Goal: Navigation & Orientation: Find specific page/section

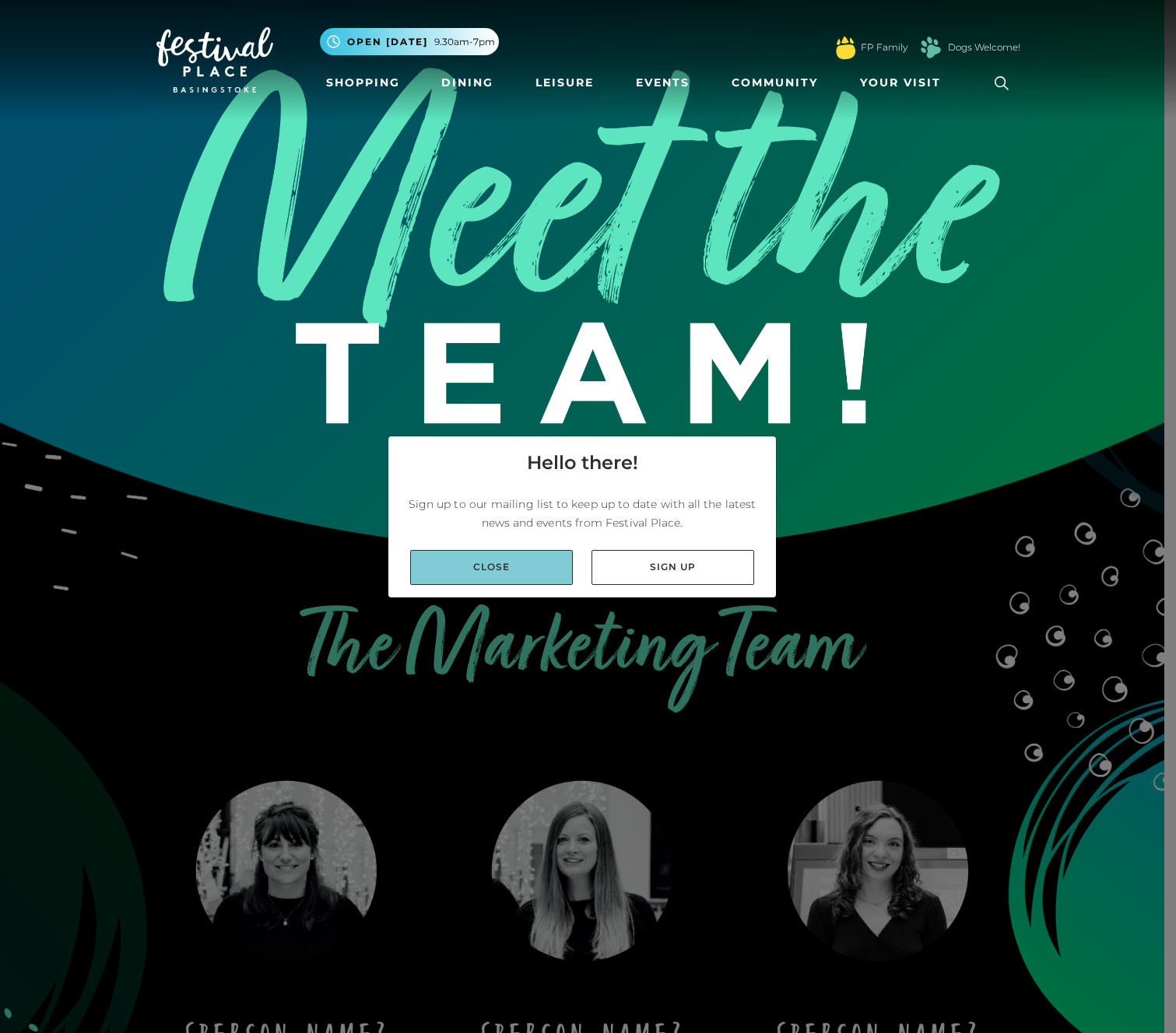
click at [468, 568] on link "Close" at bounding box center [491, 567] width 162 height 35
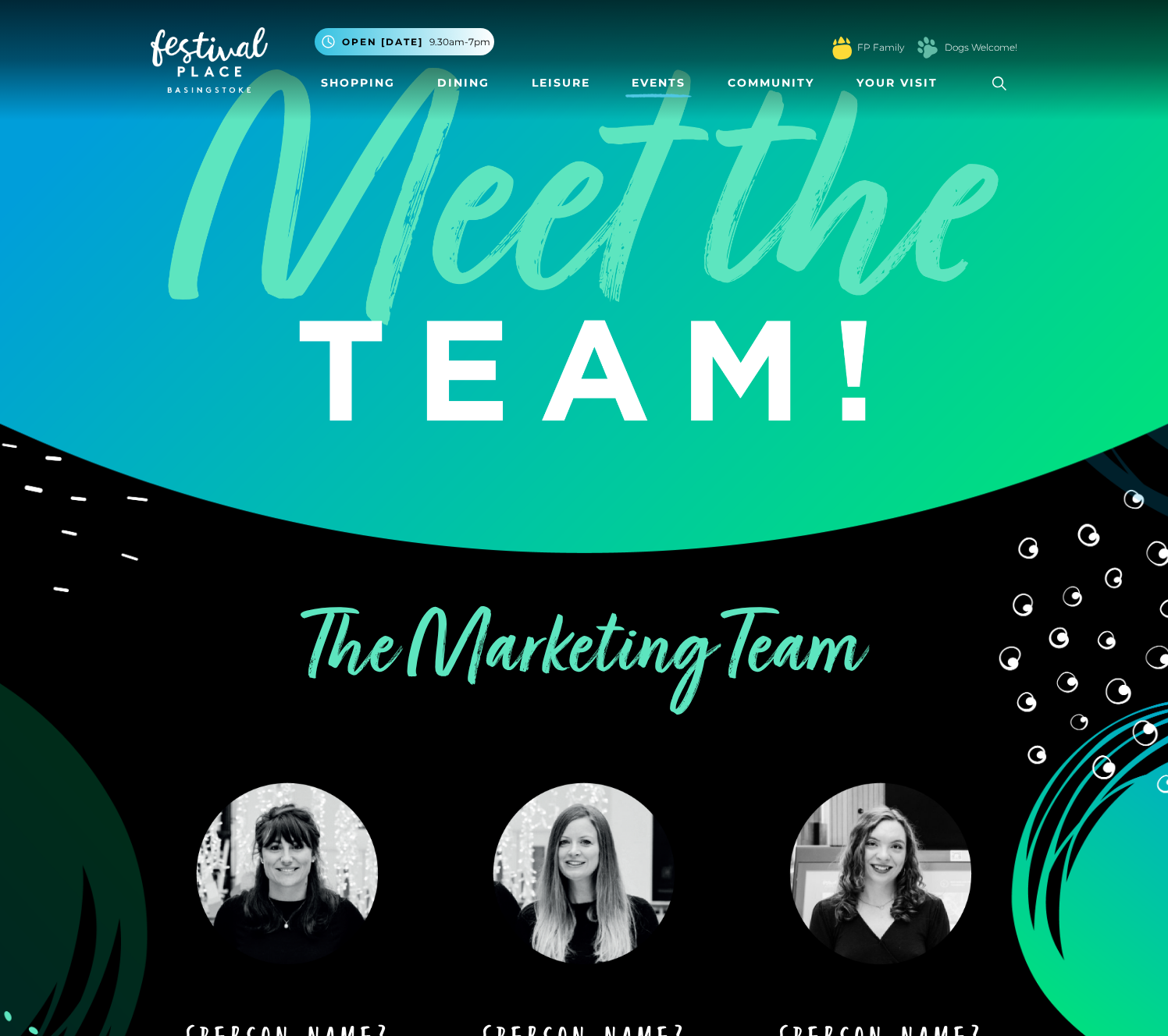
click at [667, 71] on link "Events" at bounding box center [658, 83] width 66 height 29
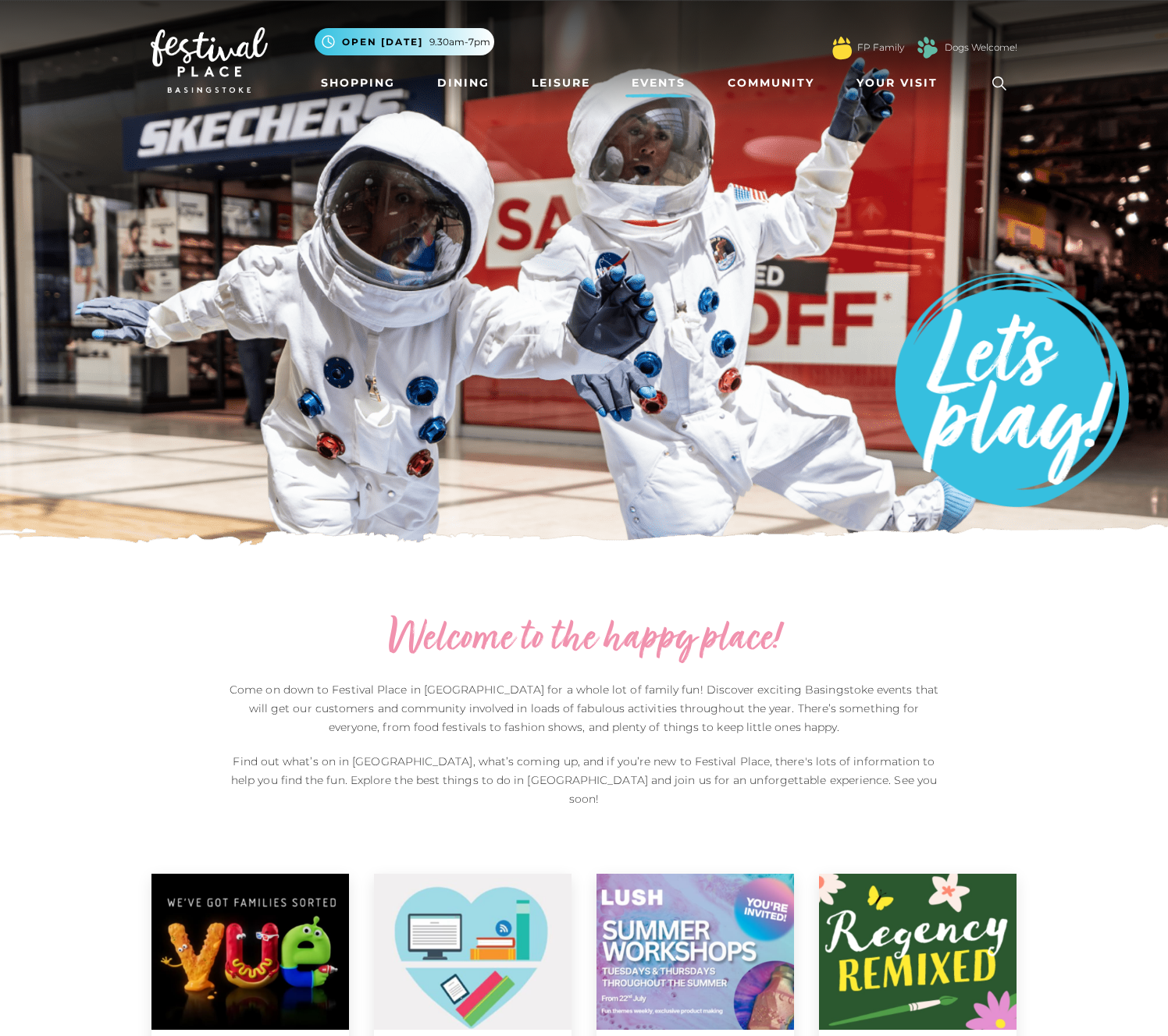
click at [218, 55] on img at bounding box center [209, 60] width 117 height 65
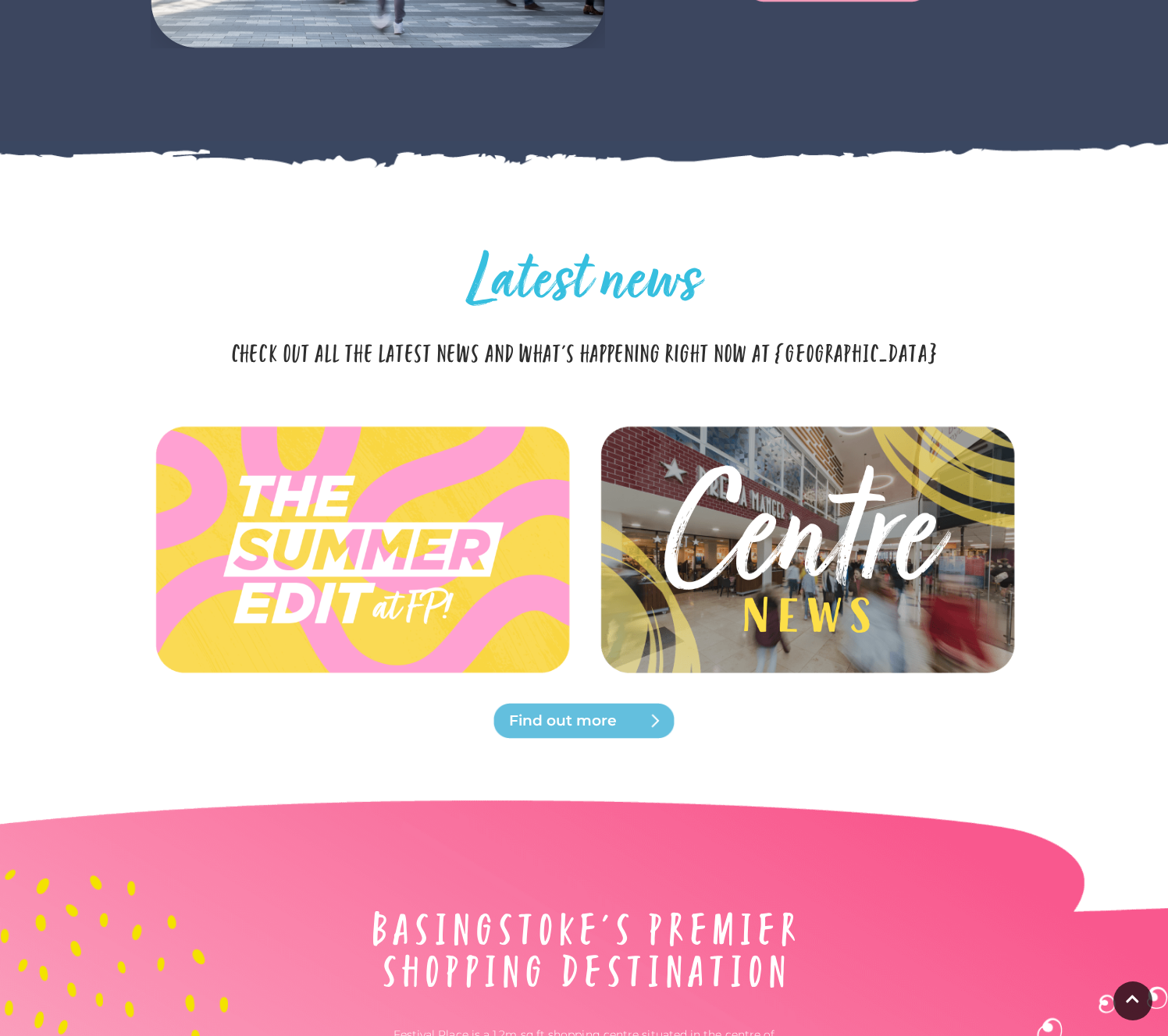
scroll to position [4315, 0]
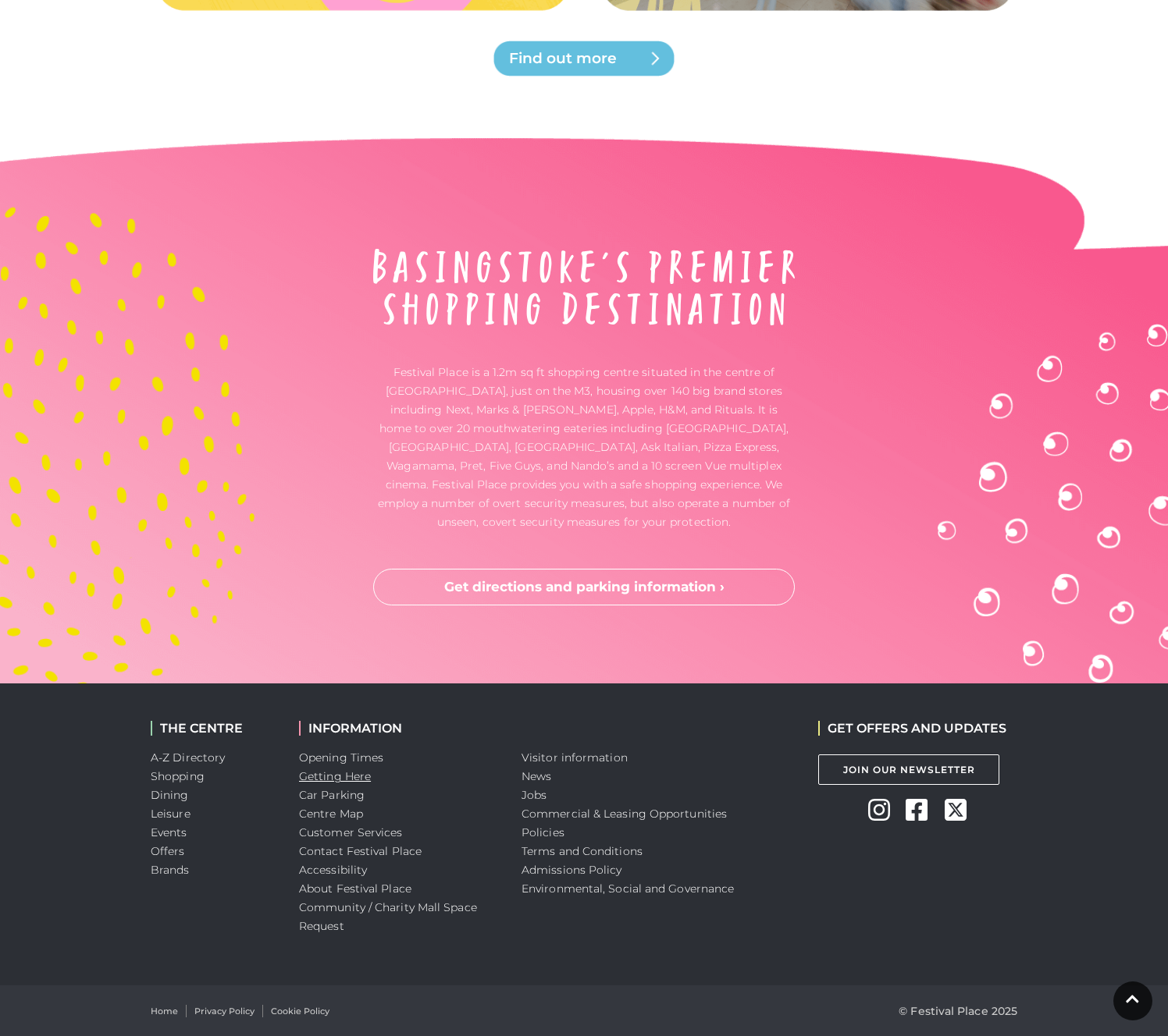
click at [335, 772] on link "Getting Here" at bounding box center [334, 776] width 72 height 14
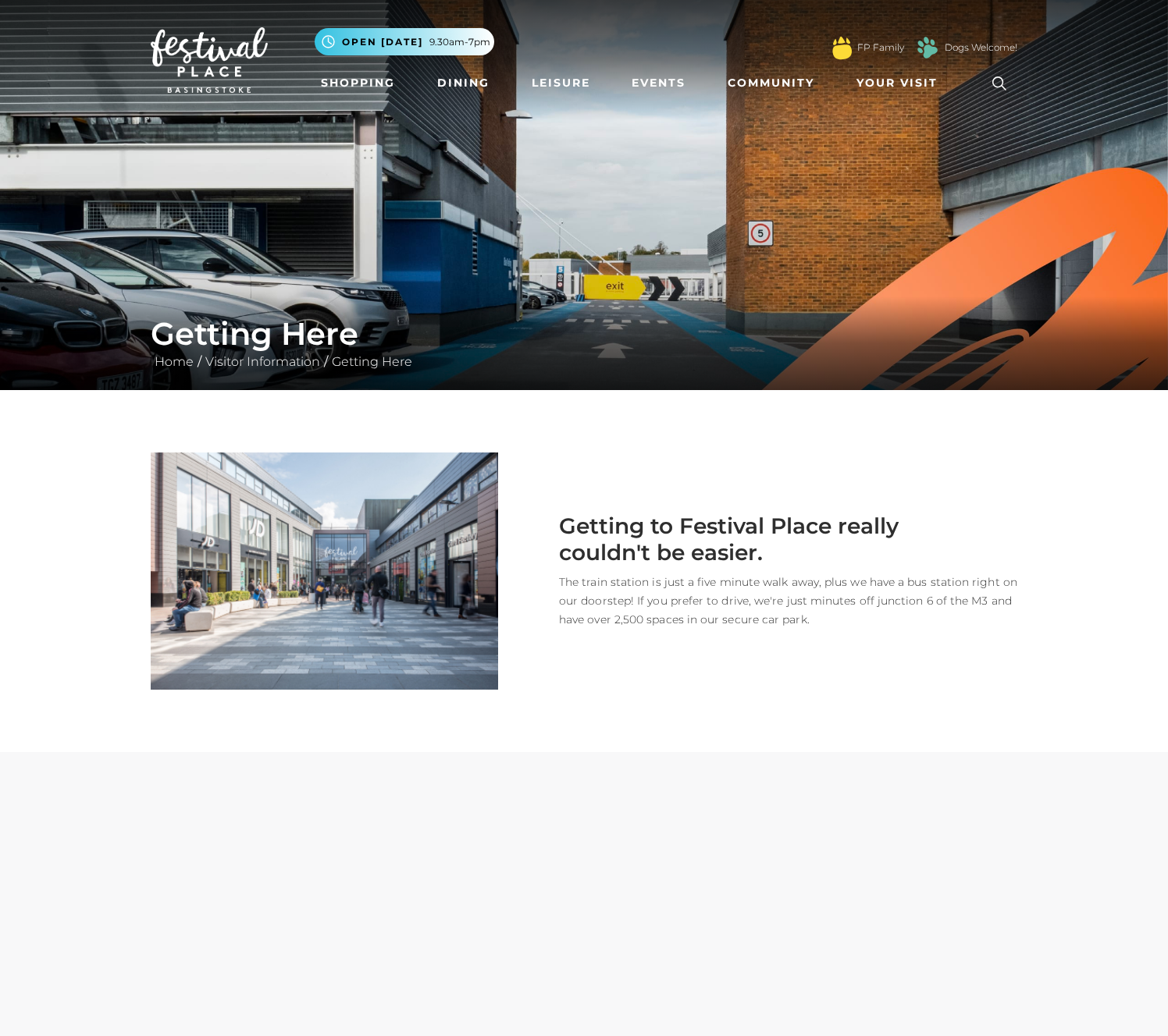
click at [702, 573] on p "The train station is just a five minute walk away, plus we have a bus station r…" at bounding box center [768, 601] width 495 height 56
